Goal: Complete application form

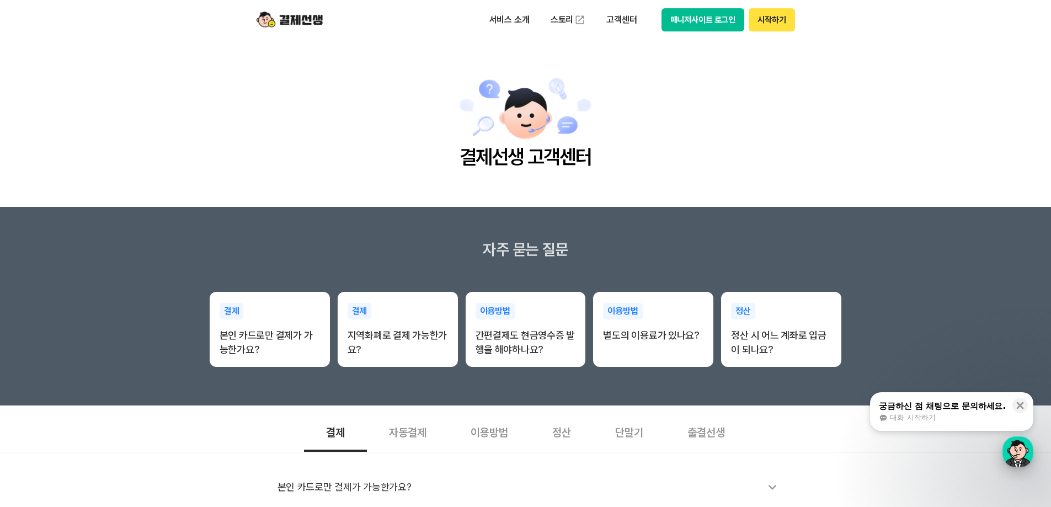
click at [1013, 448] on div "button" at bounding box center [1018, 452] width 31 height 31
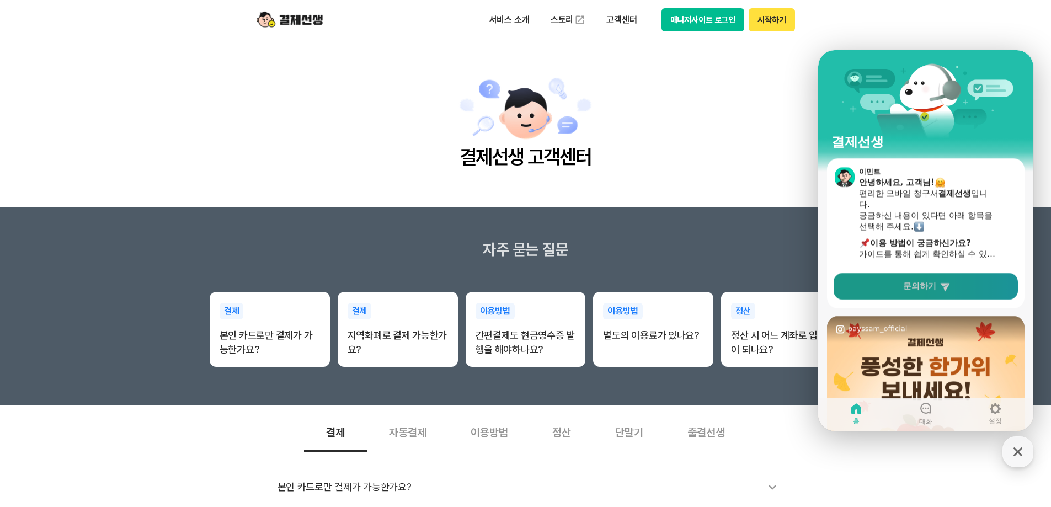
click at [943, 285] on icon at bounding box center [944, 287] width 9 height 8
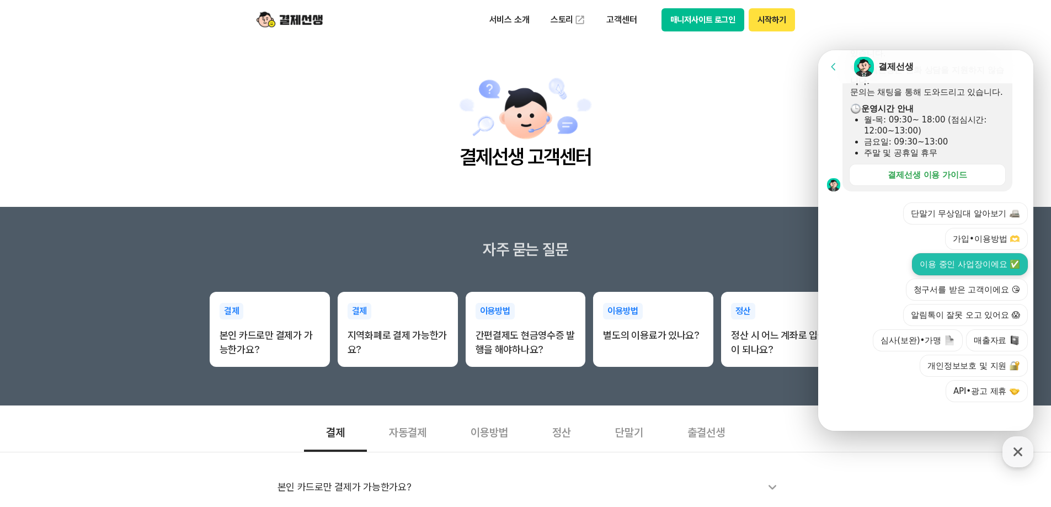
scroll to position [325, 0]
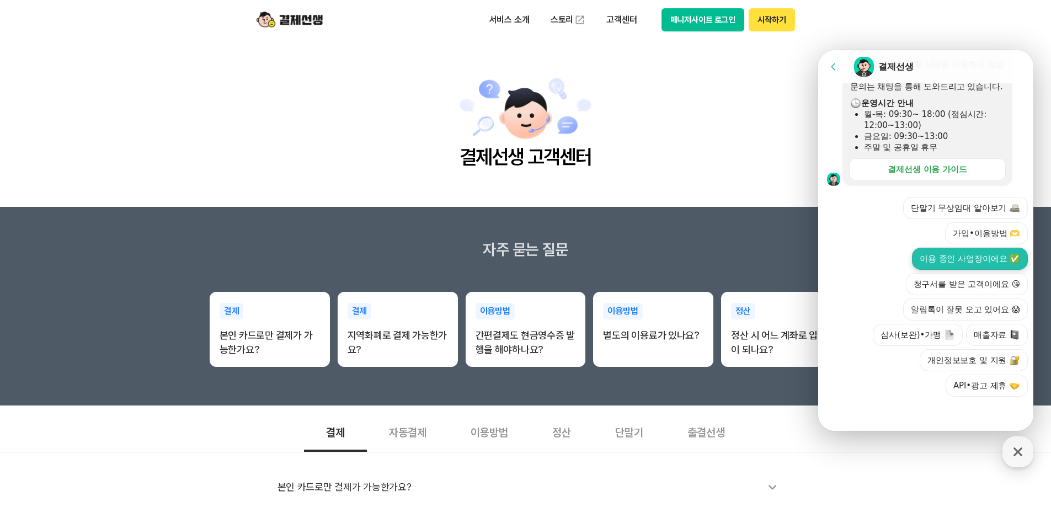
click at [964, 252] on button "이용 중인 사업장이에요 ✅" at bounding box center [970, 259] width 116 height 22
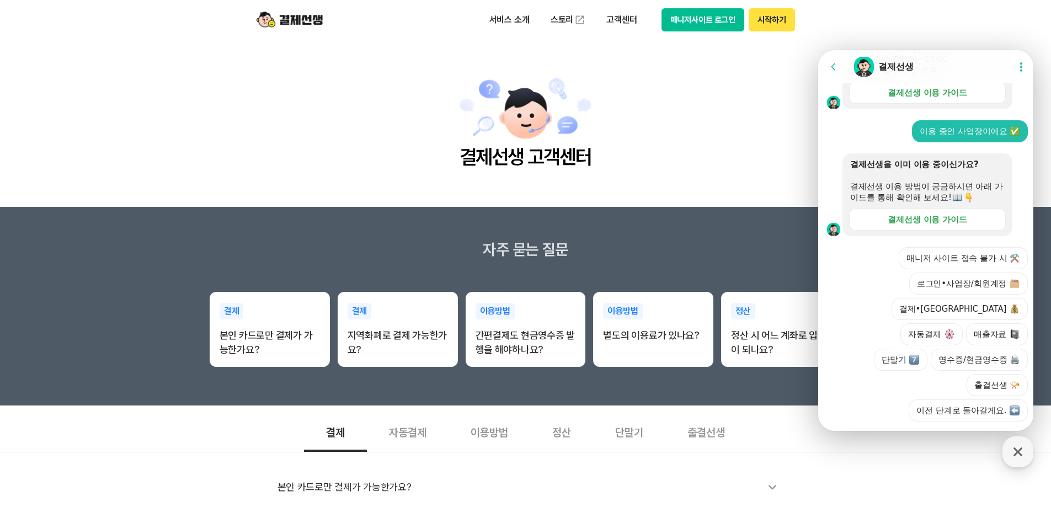
scroll to position [401, 0]
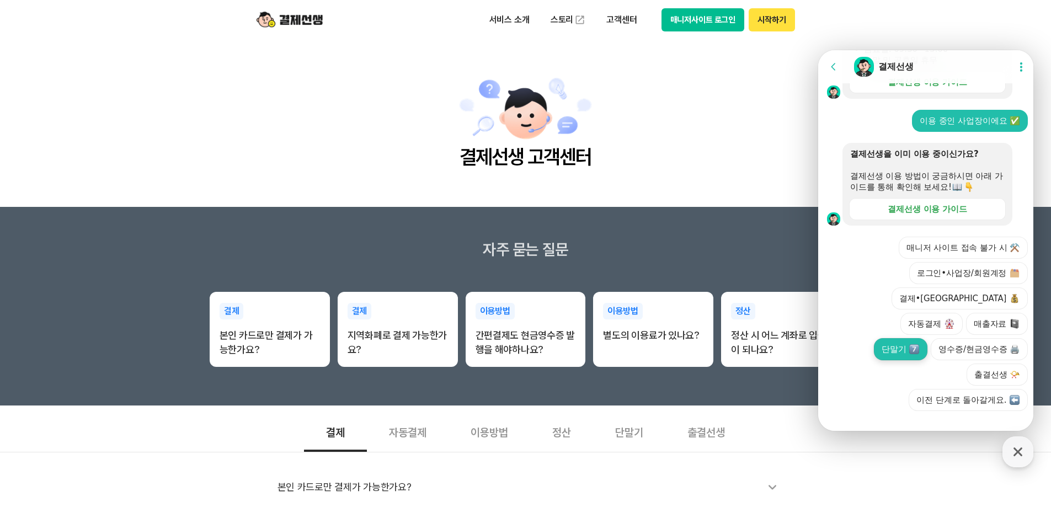
click at [928, 338] on button "단말기" at bounding box center [901, 349] width 54 height 22
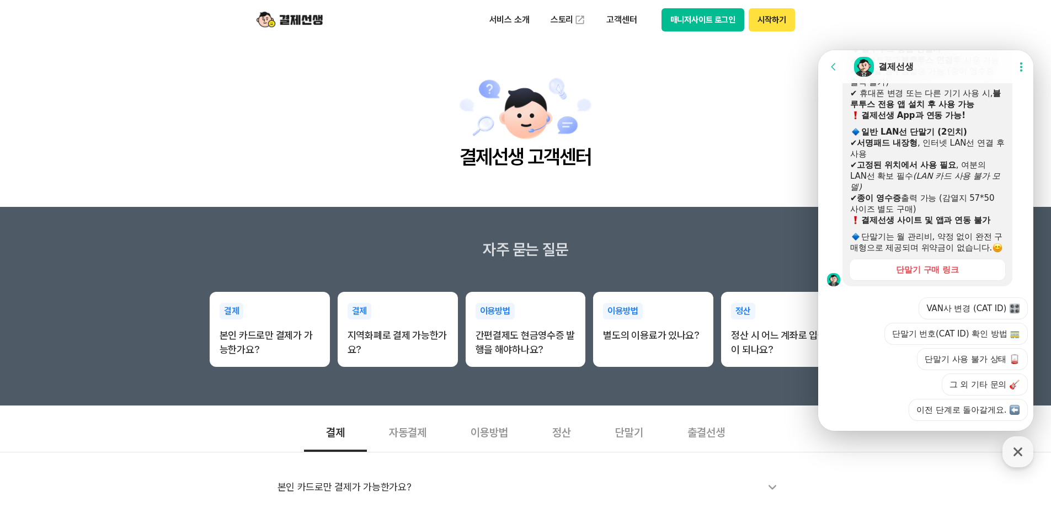
scroll to position [745, 0]
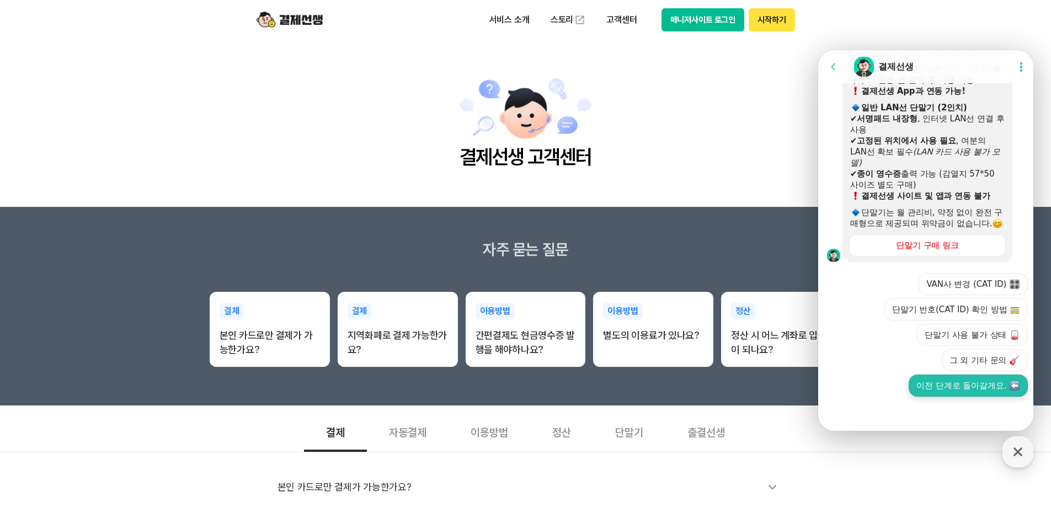
click at [994, 390] on button "이전 단계로 돌아갈게요." at bounding box center [968, 386] width 119 height 22
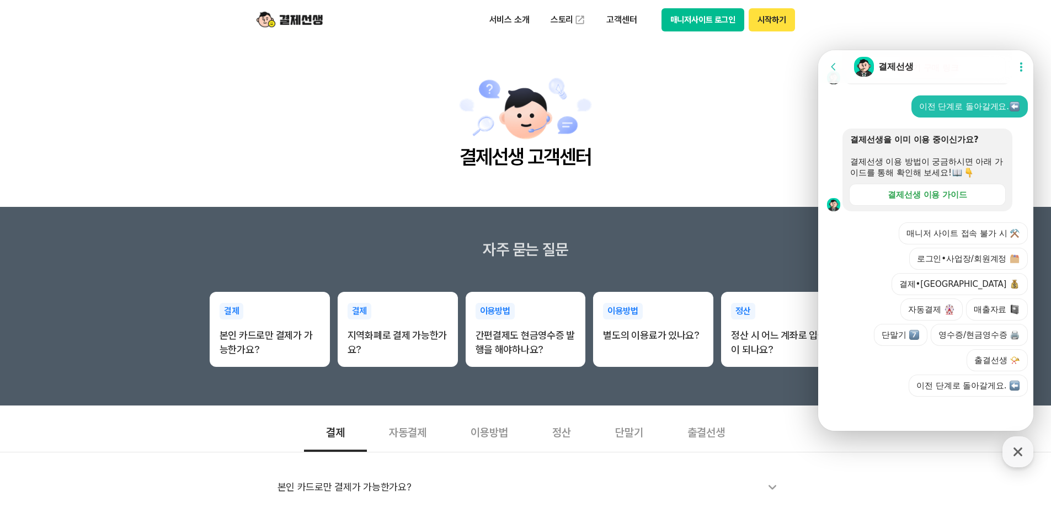
scroll to position [897, 0]
click at [1010, 361] on button "출결선생 📯" at bounding box center [997, 360] width 61 height 22
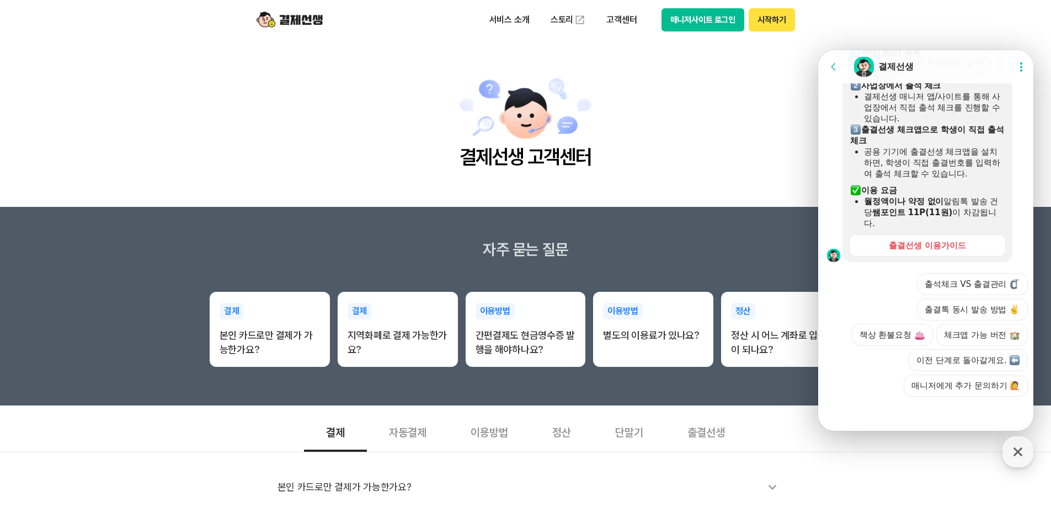
scroll to position [1225, 0]
click at [950, 389] on button "매니저에게 추가 문의하기 🙋" at bounding box center [966, 386] width 124 height 22
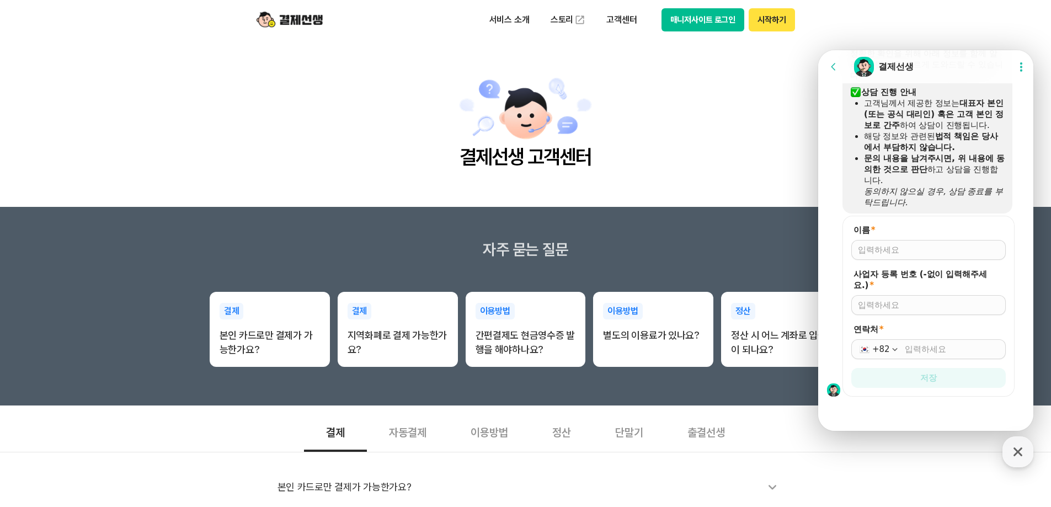
scroll to position [1500, 0]
click at [880, 245] on input "이름 *" at bounding box center [928, 249] width 141 height 11
type input "신주연"
click at [973, 307] on input "사업자 등록 번호 (-없이 입력해주세요.) *" at bounding box center [928, 305] width 141 height 11
type input "8089501812"
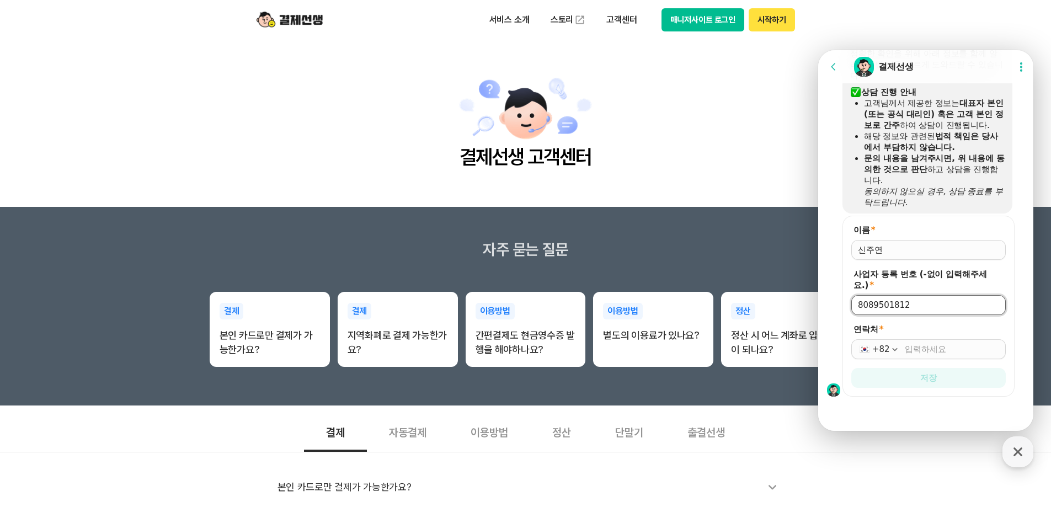
click at [972, 349] on input "연락처 *" at bounding box center [952, 349] width 94 height 11
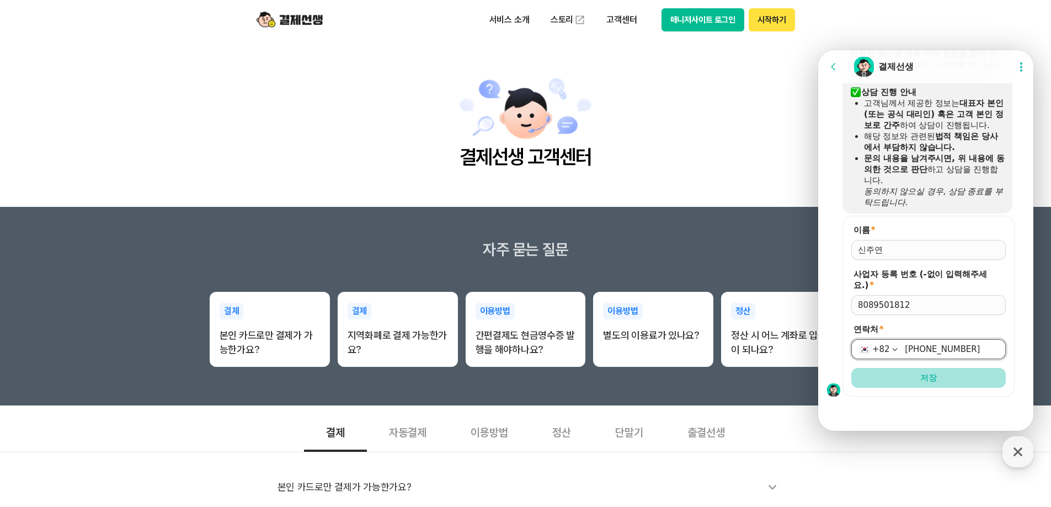
type input "010-9737-1717"
click at [948, 374] on button "저장" at bounding box center [929, 378] width 155 height 20
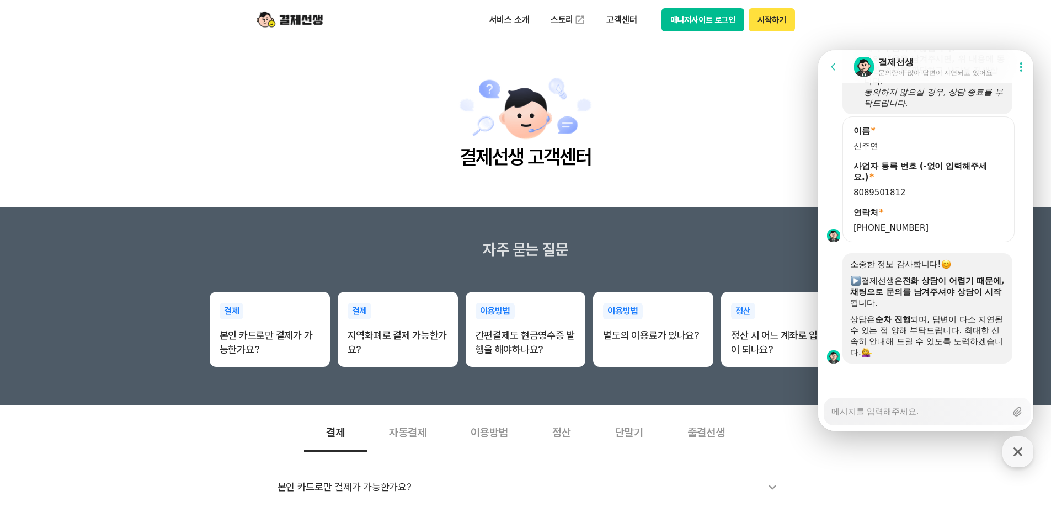
scroll to position [1599, 0]
type textarea "x"
